Goal: Navigation & Orientation: Go to known website

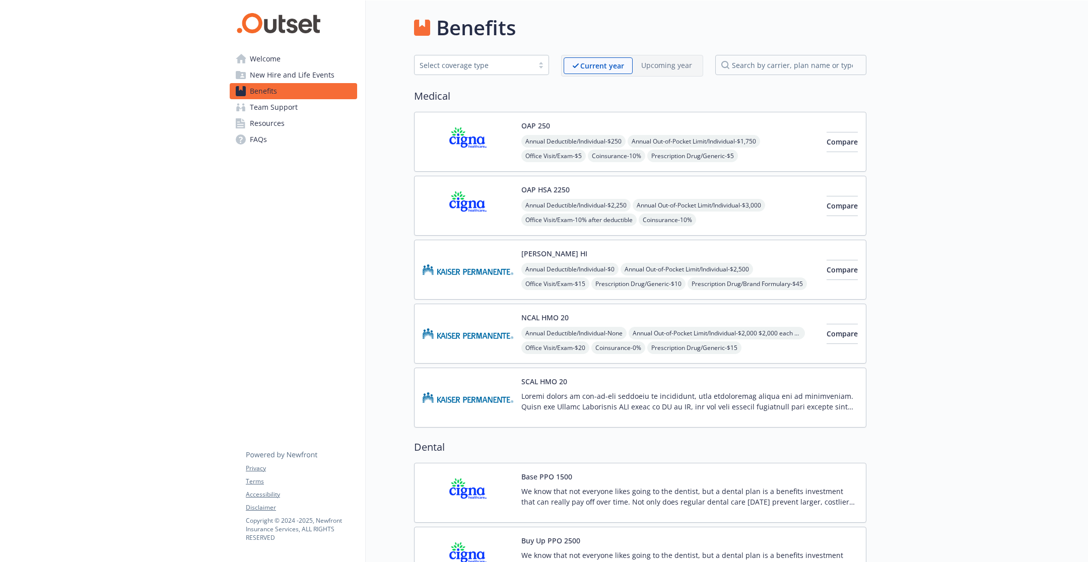
scroll to position [862, 0]
